Goal: Task Accomplishment & Management: Manage account settings

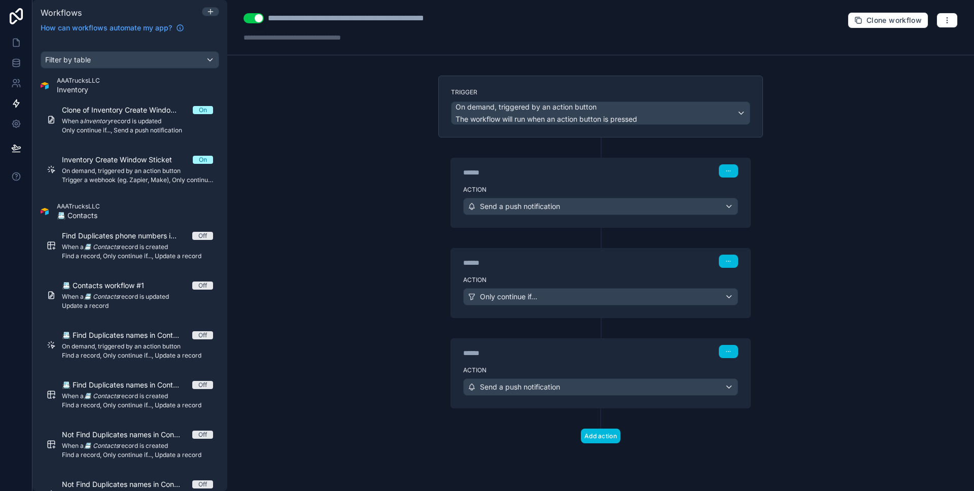
scroll to position [1564, 0]
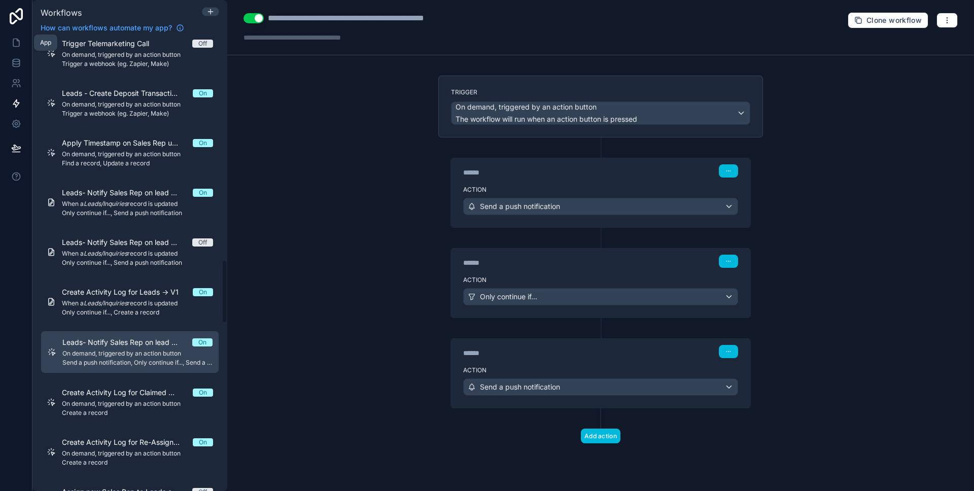
click at [19, 47] on icon at bounding box center [16, 43] width 10 height 10
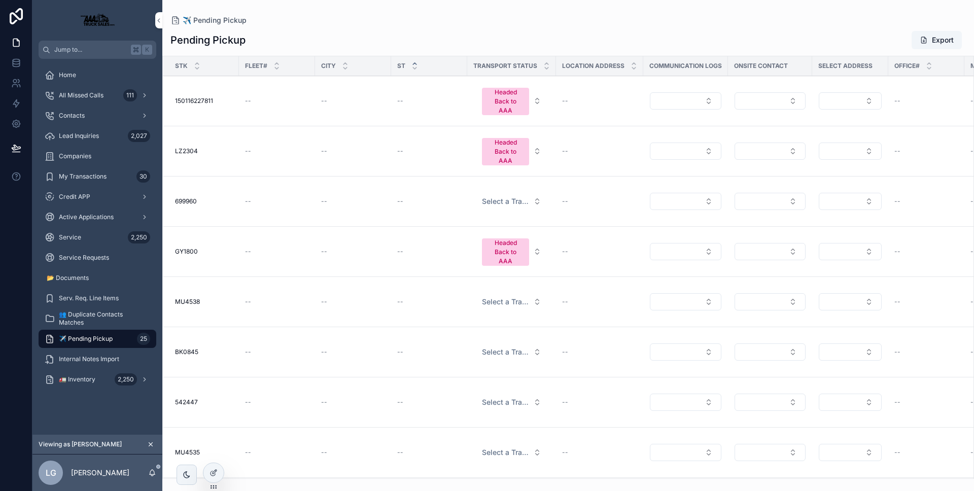
click at [96, 139] on span "Lead Inquiries" at bounding box center [79, 136] width 40 height 8
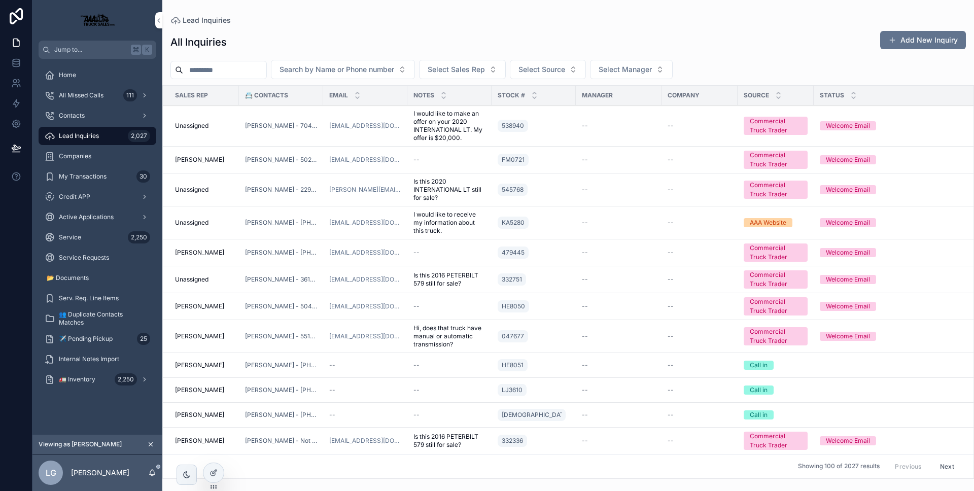
click at [546, 122] on div "538940" at bounding box center [534, 126] width 72 height 16
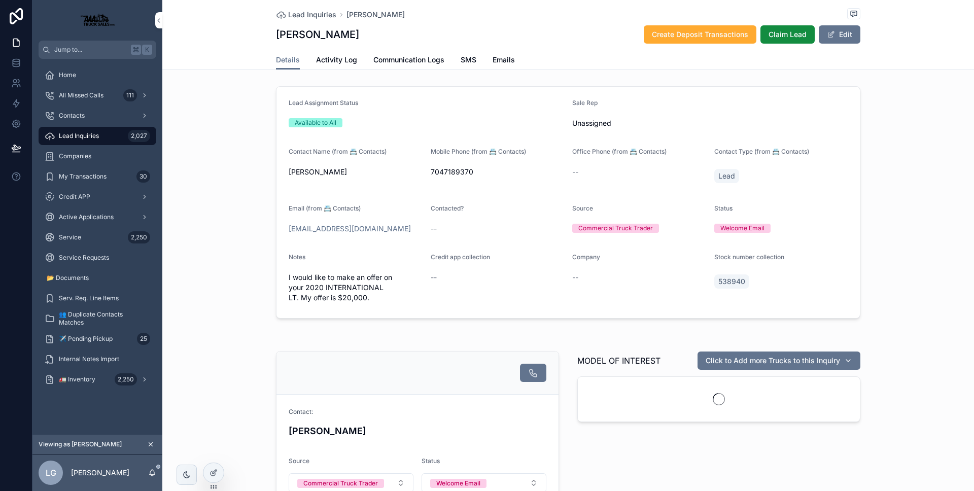
click at [318, 66] on link "Activity Log" at bounding box center [336, 61] width 41 height 20
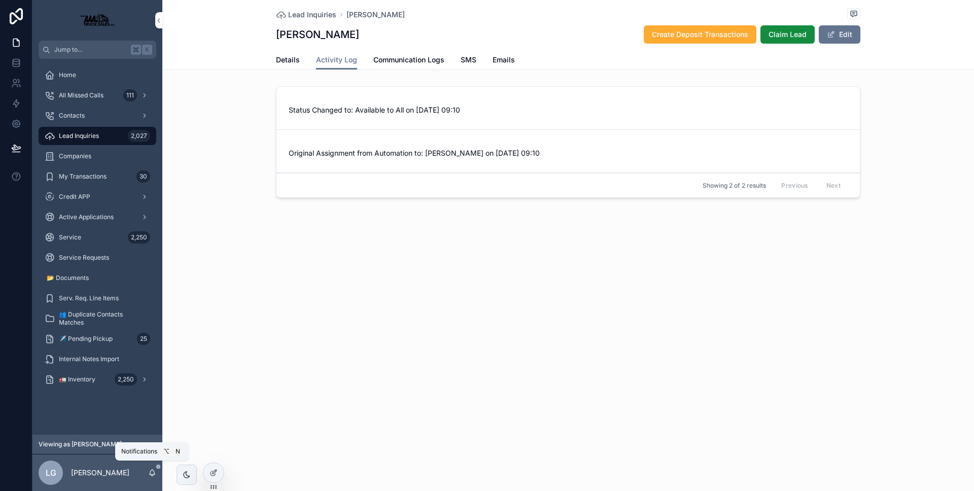
click at [155, 472] on icon "scrollable content" at bounding box center [152, 473] width 8 height 8
click at [155, 471] on icon "scrollable content" at bounding box center [152, 473] width 8 height 8
click at [303, 309] on div "Lead Inquiries [PERSON_NAME] [PERSON_NAME] Create Deposit Transactions Claim Le…" at bounding box center [567, 245] width 811 height 491
click at [157, 475] on div "LG [PERSON_NAME]" at bounding box center [97, 472] width 130 height 37
click at [156, 475] on icon "scrollable content" at bounding box center [152, 473] width 8 height 8
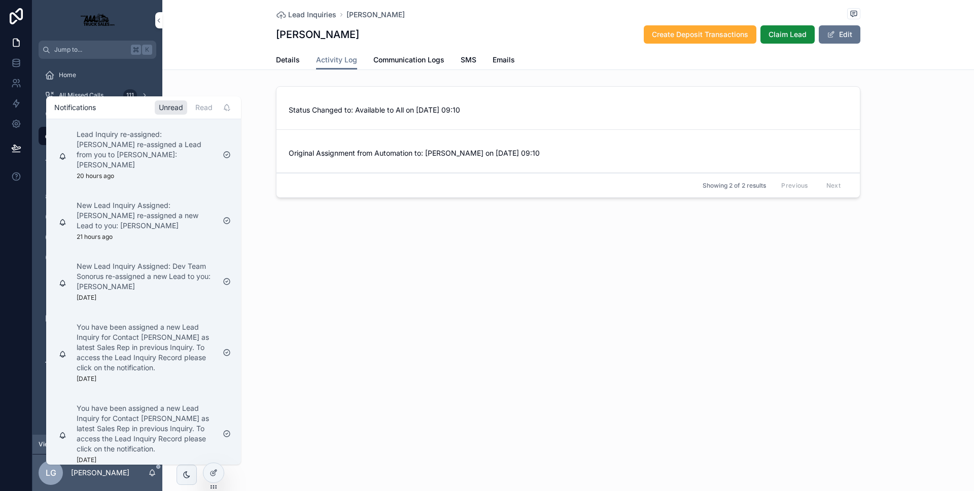
click at [314, 407] on div "Lead Inquiries [PERSON_NAME] [PERSON_NAME] Create Deposit Transactions Claim Le…" at bounding box center [567, 245] width 811 height 491
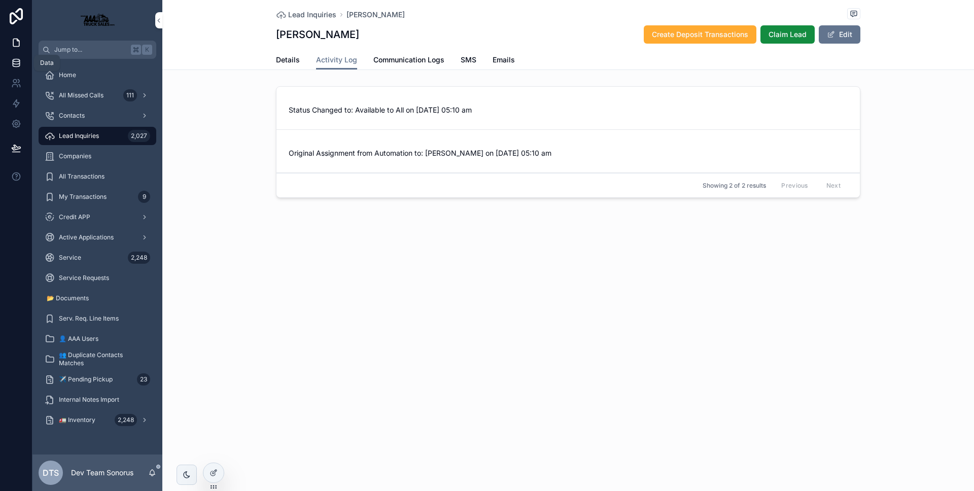
click at [22, 66] on link at bounding box center [16, 63] width 32 height 20
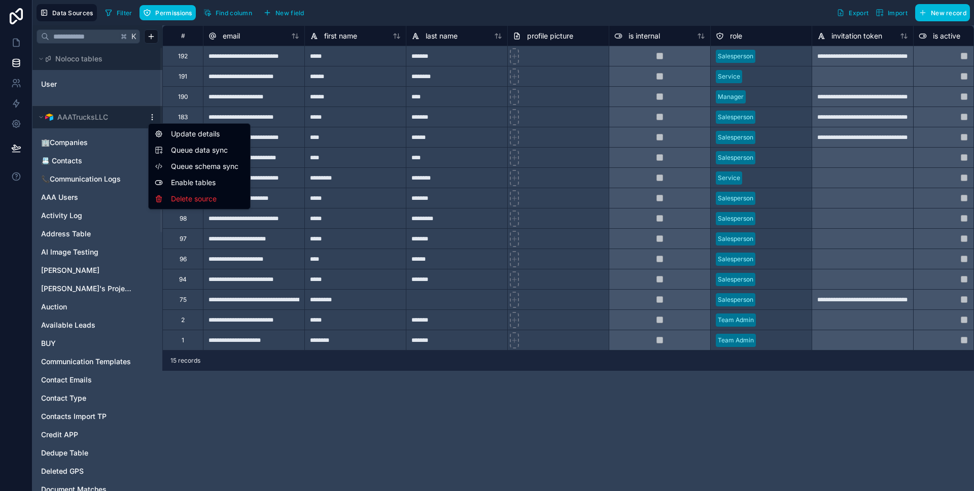
click at [150, 121] on html "Data Sources Filter Permissions Find column New field Export Import New record …" at bounding box center [487, 245] width 974 height 491
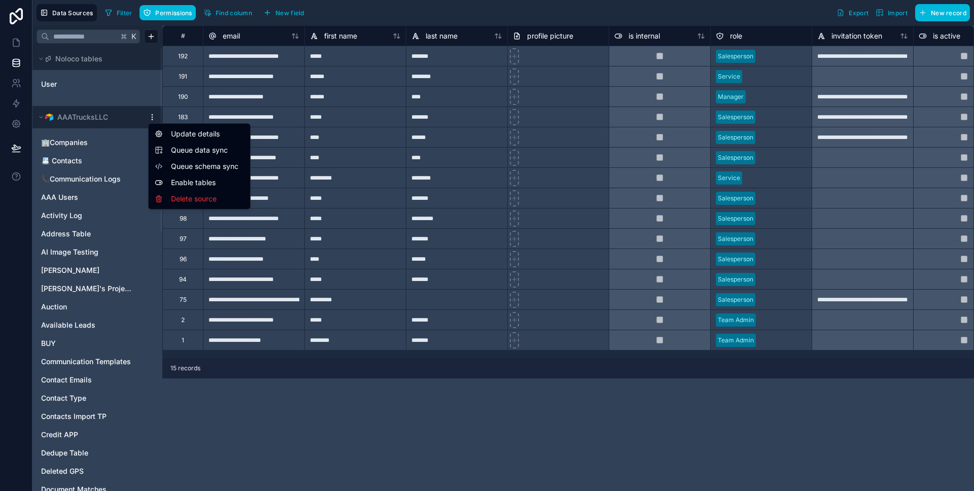
click at [181, 151] on span "Queue data sync" at bounding box center [207, 150] width 73 height 10
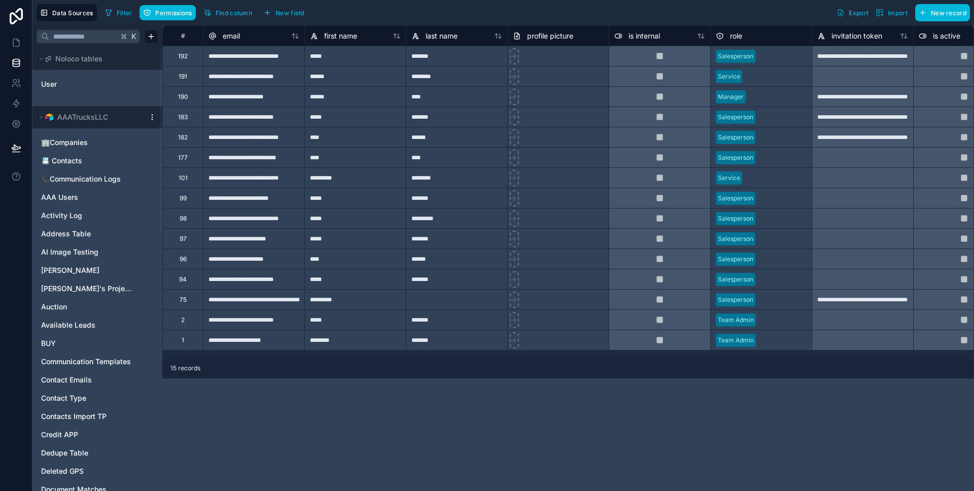
click at [147, 111] on div "AAATrucksLLC" at bounding box center [97, 117] width 130 height 22
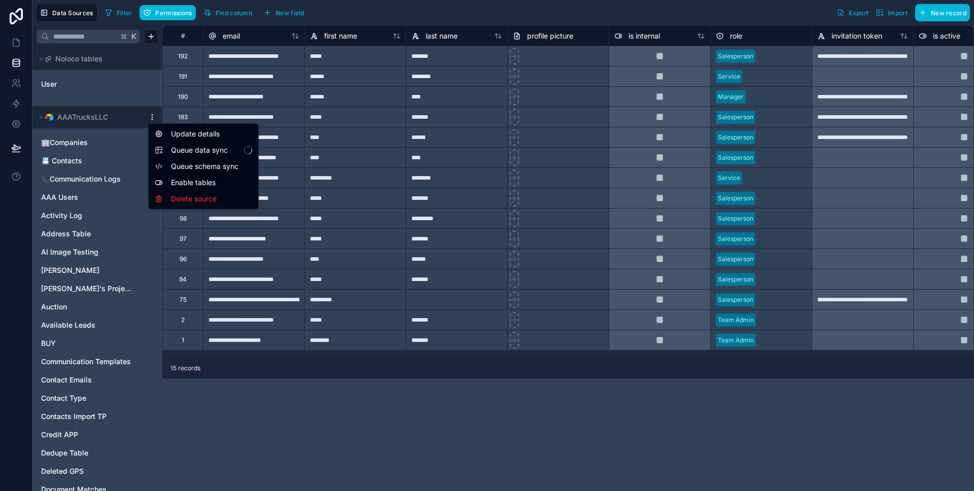
click at [150, 114] on html "Data Sources Filter Permissions Find column New field Export Import New record …" at bounding box center [487, 245] width 974 height 491
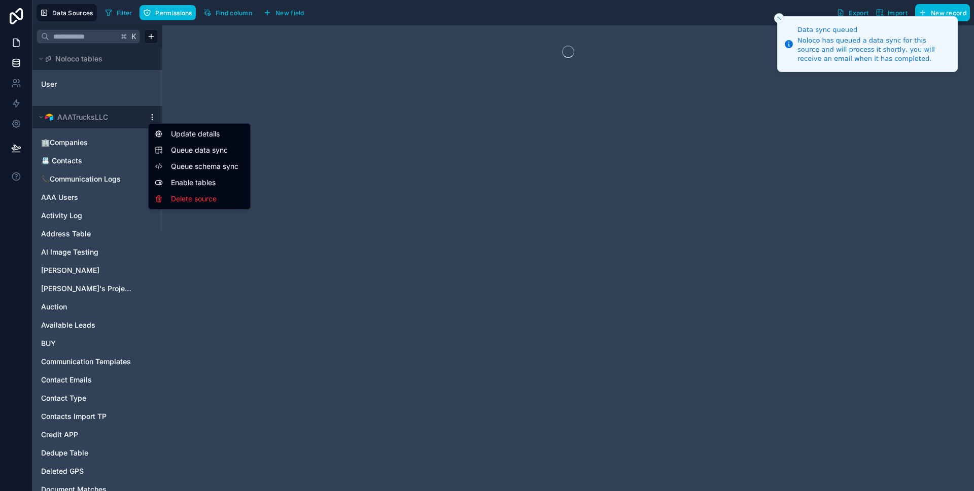
click at [15, 32] on html "Data sync queued Noloco has queued a data sync for this source and will process…" at bounding box center [487, 245] width 974 height 491
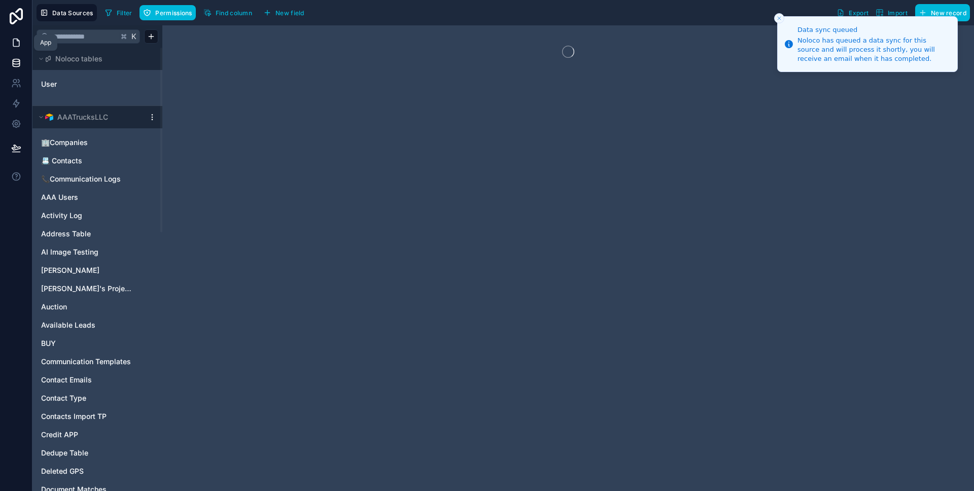
click at [14, 38] on icon at bounding box center [16, 43] width 10 height 10
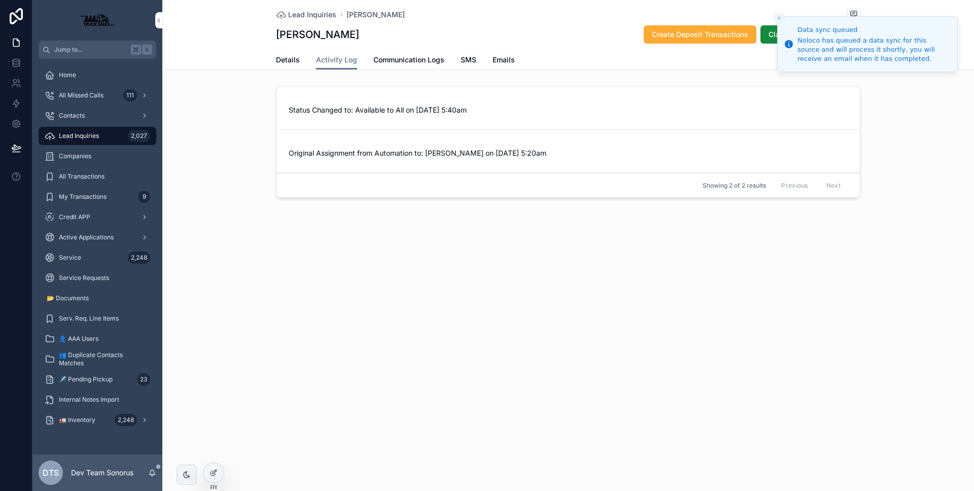
click at [776, 16] on icon "Close toast" at bounding box center [779, 18] width 6 height 6
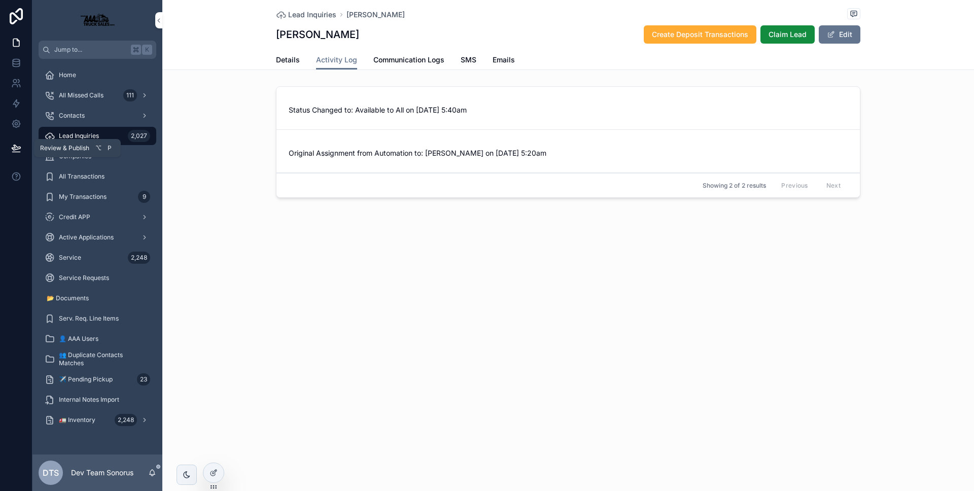
click at [13, 144] on icon at bounding box center [16, 148] width 10 height 10
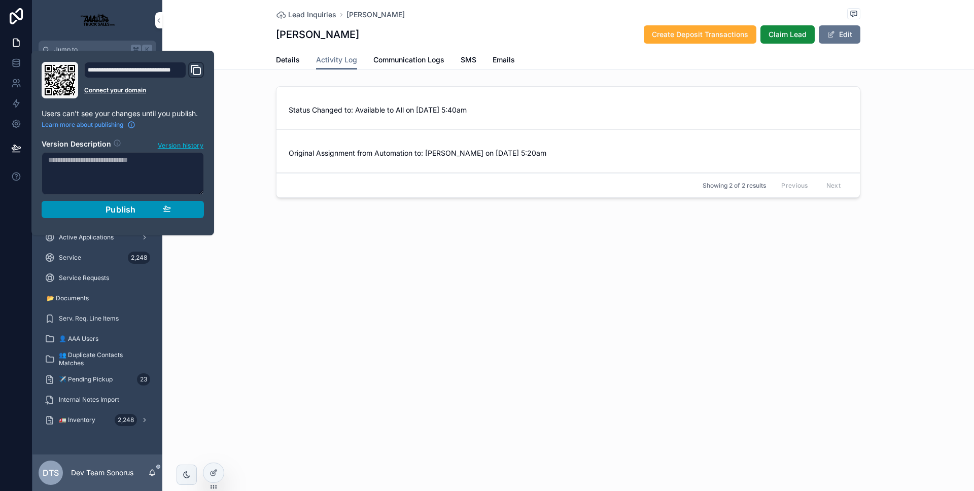
click at [101, 202] on button "Publish" at bounding box center [123, 209] width 162 height 17
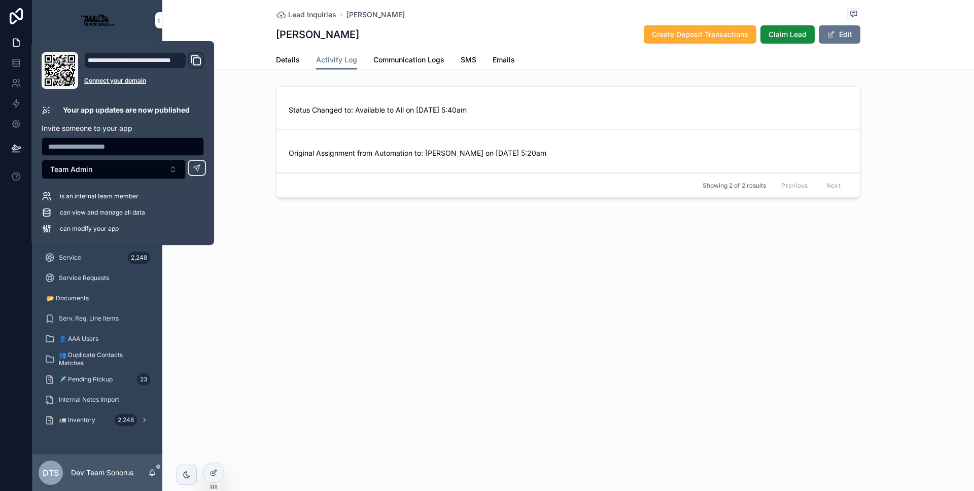
click at [280, 219] on div "Lead Inquiries Kenneth Okonkwo Kenneth Okonkwo Create Deposit Transactions Clai…" at bounding box center [567, 135] width 811 height 271
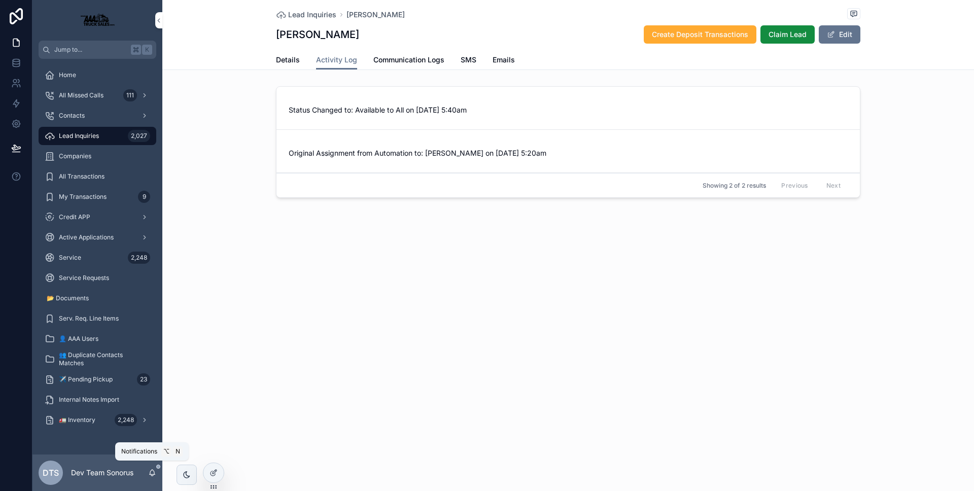
click at [155, 470] on icon "scrollable content" at bounding box center [152, 473] width 8 height 8
click at [329, 227] on div "Lead Inquiries Kenneth Okonkwo Kenneth Okonkwo Create Deposit Transactions Clai…" at bounding box center [567, 135] width 811 height 271
